Goal: Task Accomplishment & Management: Understand process/instructions

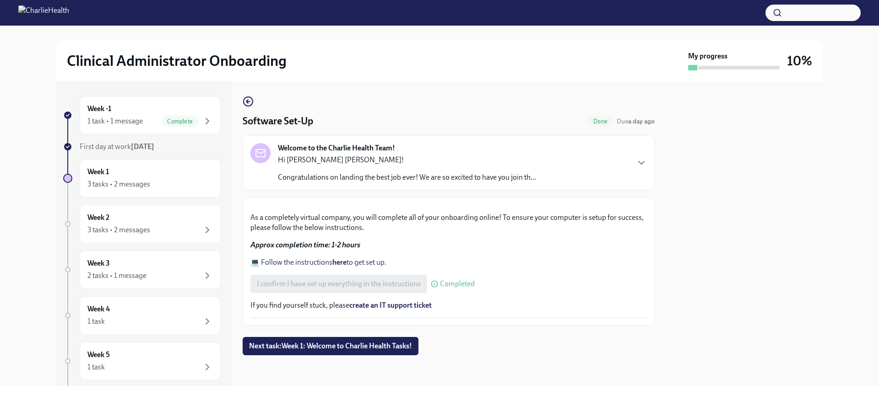
scroll to position [259, 0]
click at [361, 350] on span "Next task : Week 1: Welcome to Charlie Health Tasks!" at bounding box center [330, 346] width 163 height 9
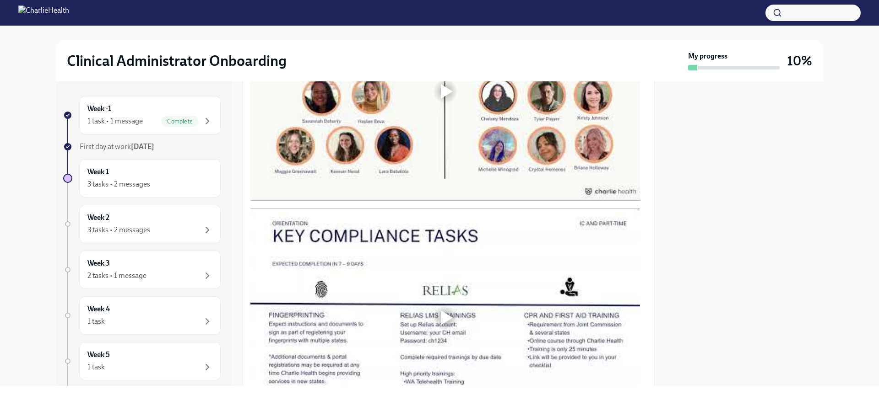
scroll to position [604, 0]
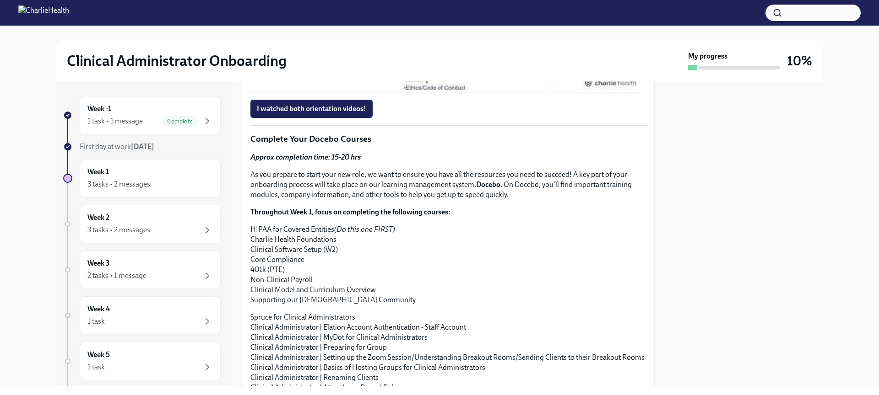
scroll to position [760, 0]
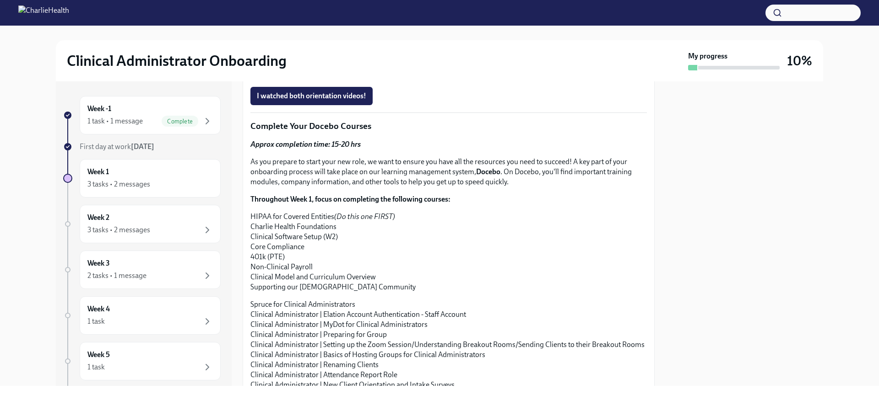
click at [337, 101] on span "I watched both orientation videos!" at bounding box center [311, 96] width 109 height 9
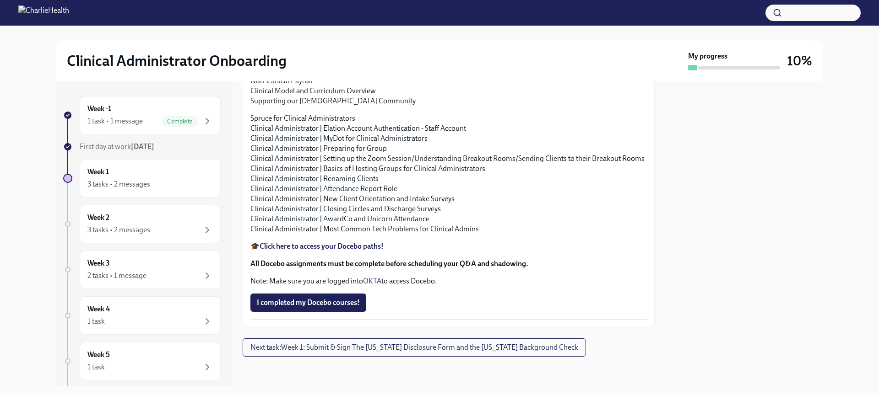
scroll to position [1165, 0]
click at [372, 347] on span "Next task : Week 1: Submit & Sign The [US_STATE] Disclosure Form and the [US_ST…" at bounding box center [414, 347] width 328 height 9
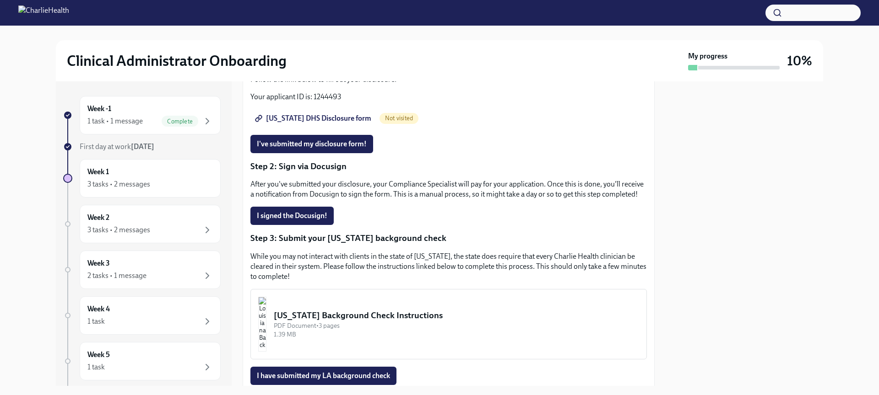
scroll to position [173, 0]
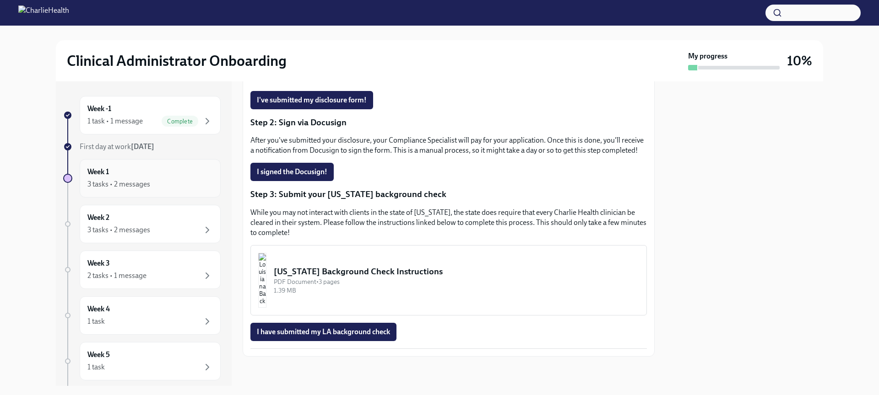
click at [144, 173] on div "Week 1 3 tasks • 2 messages" at bounding box center [149, 178] width 125 height 23
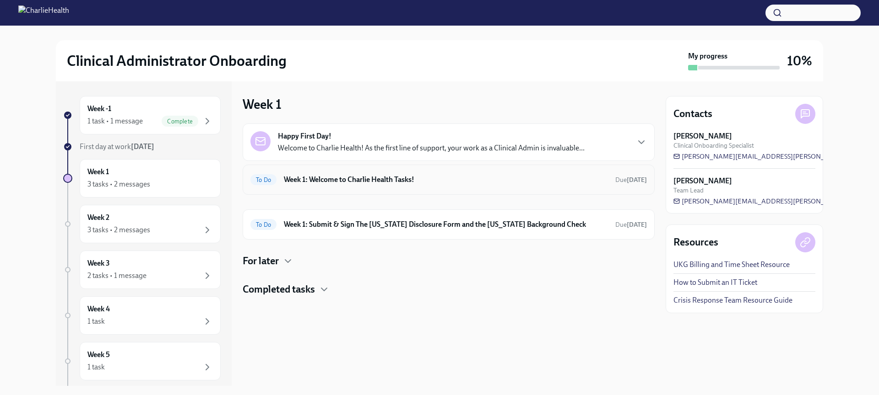
click at [351, 184] on h6 "Week 1: Welcome to Charlie Health Tasks!" at bounding box center [446, 180] width 324 height 10
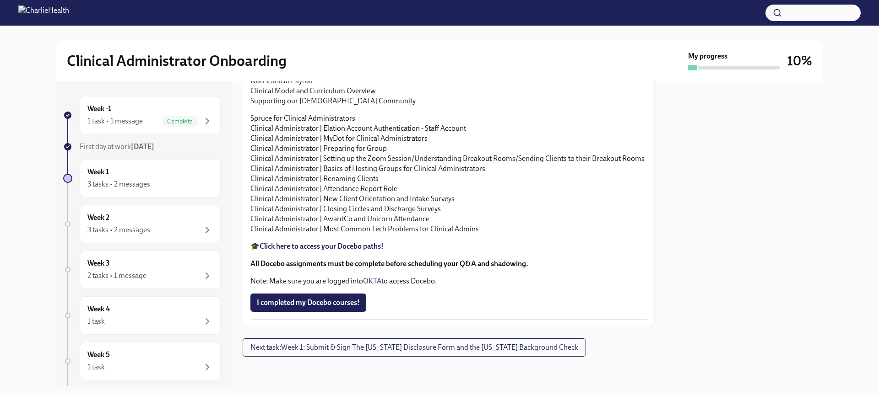
scroll to position [998, 0]
click at [132, 227] on div "3 tasks • 2 messages" at bounding box center [118, 230] width 63 height 10
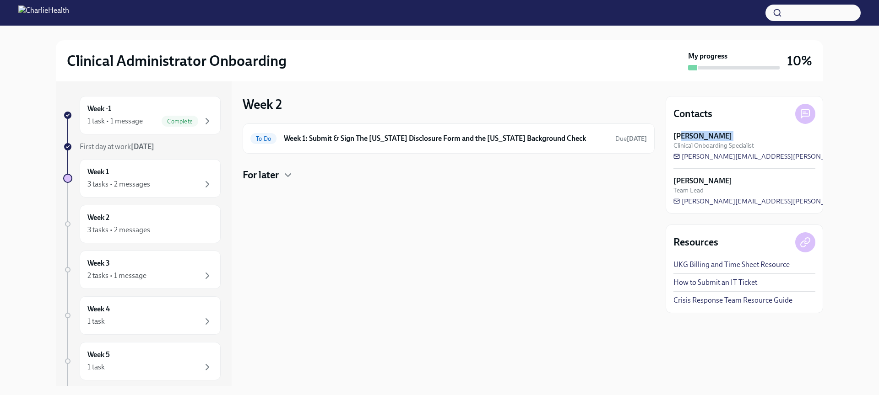
drag, startPoint x: 722, startPoint y: 136, endPoint x: 681, endPoint y: 139, distance: 40.8
click at [681, 139] on div "[PERSON_NAME] Clinical Onboarding Specialist" at bounding box center [744, 140] width 142 height 19
drag, startPoint x: 756, startPoint y: 145, endPoint x: 675, endPoint y: 136, distance: 81.9
click at [675, 136] on div "[PERSON_NAME] Clinical Onboarding Specialist" at bounding box center [744, 140] width 142 height 19
copy div "[PERSON_NAME] Clinical Onboarding Specialist"
